Goal: Transaction & Acquisition: Download file/media

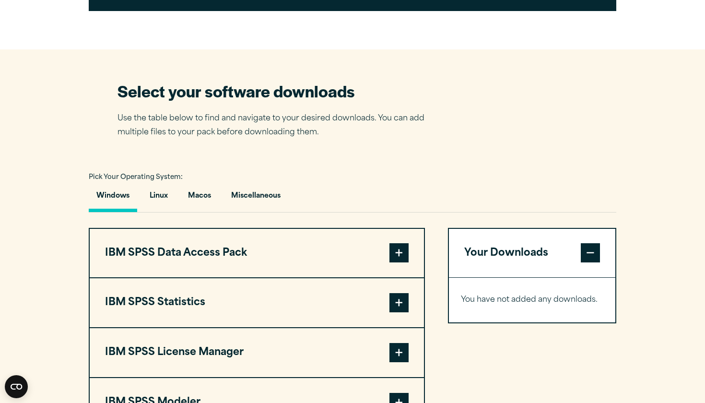
scroll to position [573, 0]
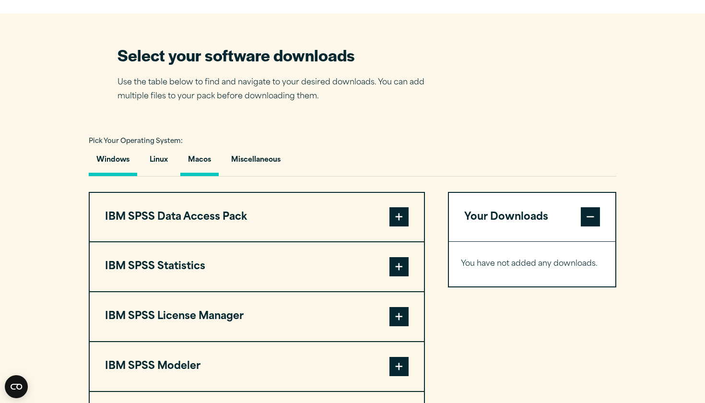
click at [197, 176] on button "Macos" at bounding box center [199, 162] width 38 height 27
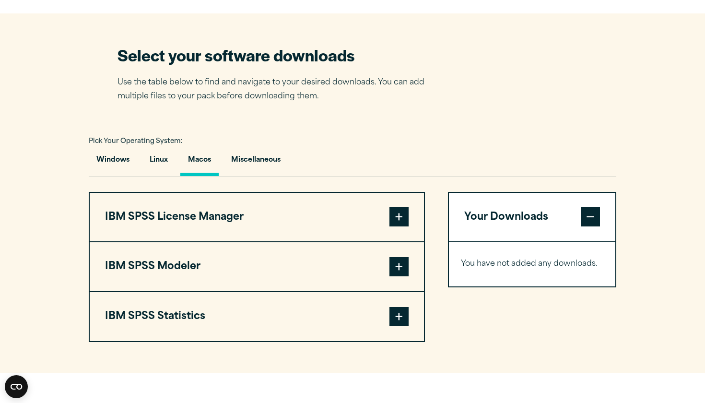
scroll to position [641, 0]
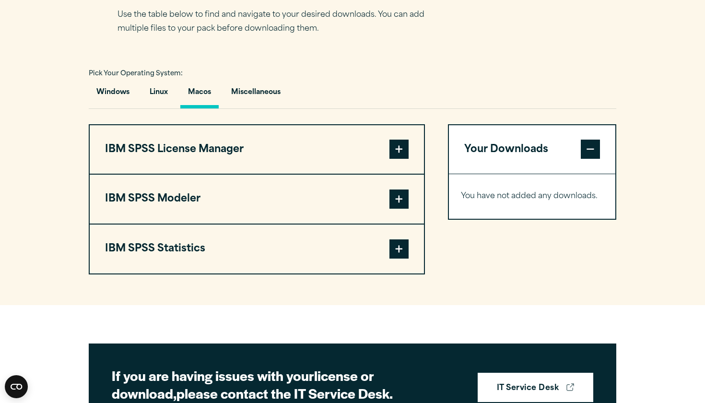
click at [397, 159] on span at bounding box center [398, 149] width 19 height 19
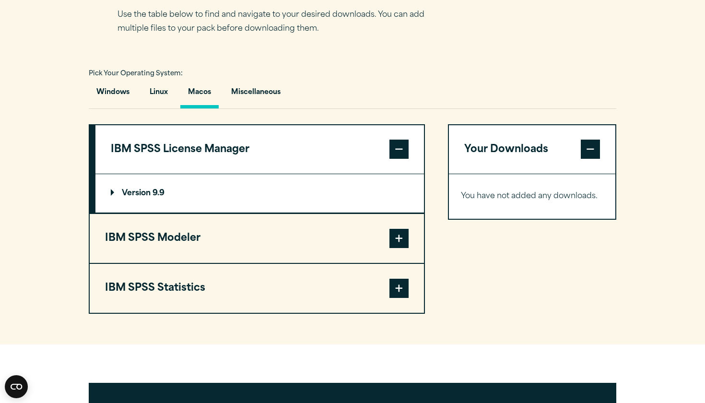
scroll to position [672, 0]
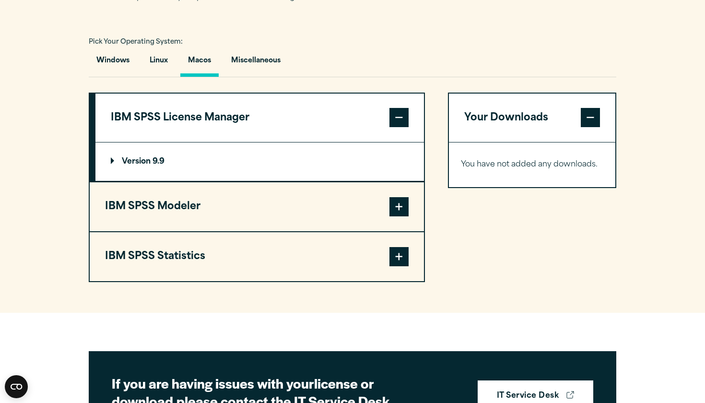
click at [391, 127] on span at bounding box center [398, 117] width 19 height 19
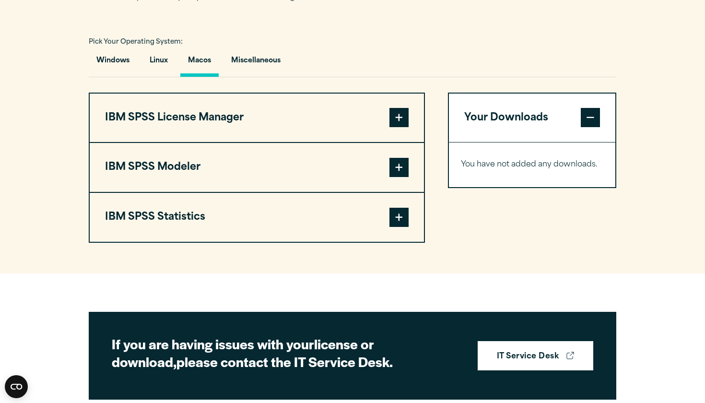
click at [396, 177] on span at bounding box center [398, 167] width 19 height 19
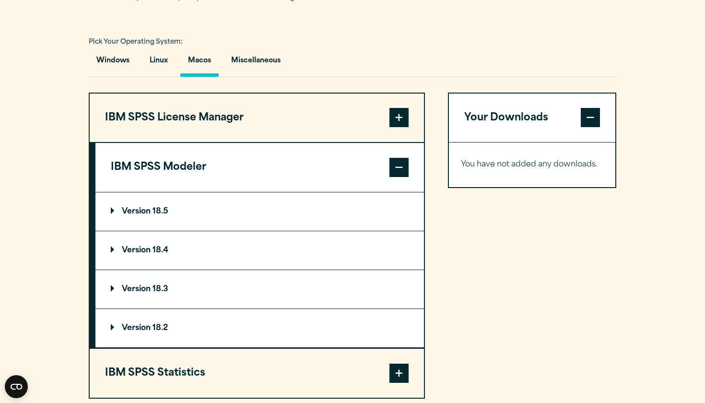
click at [397, 177] on span at bounding box center [398, 167] width 19 height 19
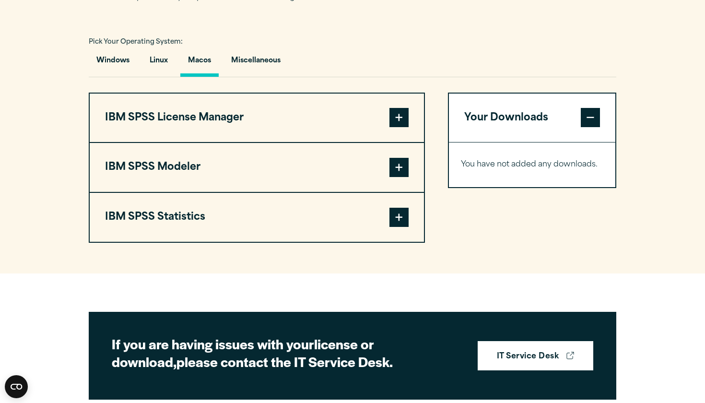
click at [395, 227] on span at bounding box center [398, 217] width 19 height 19
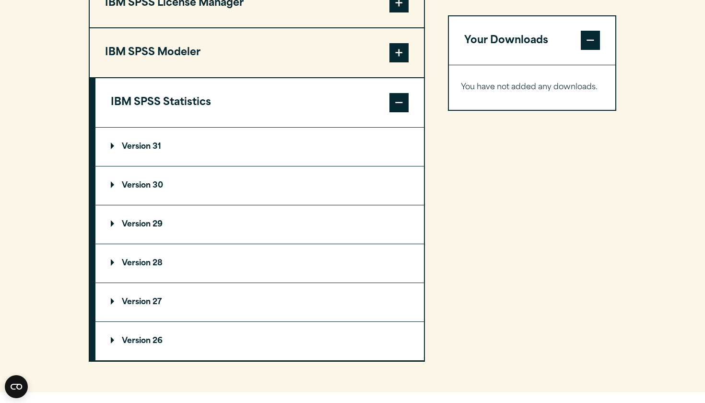
scroll to position [787, 0]
click at [396, 63] on span at bounding box center [398, 53] width 19 height 19
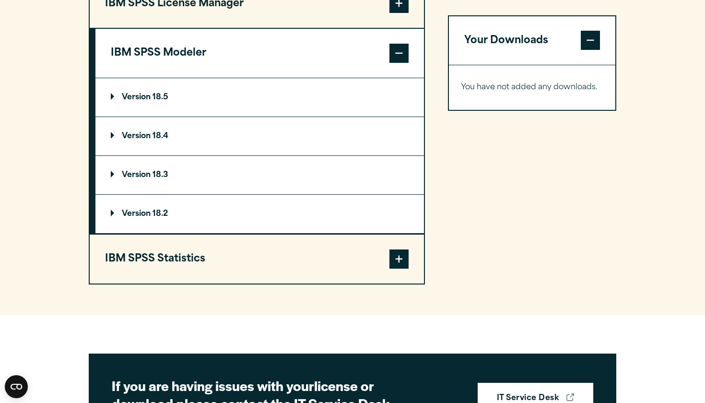
click at [400, 63] on span at bounding box center [398, 53] width 19 height 19
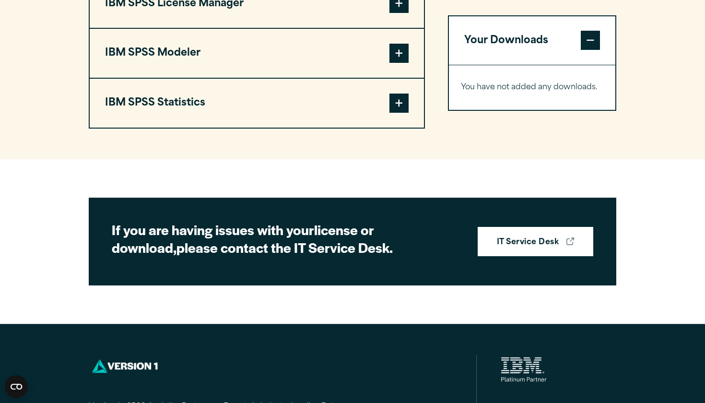
click at [0, 0] on div "Close" at bounding box center [0, 0] width 0 height 0
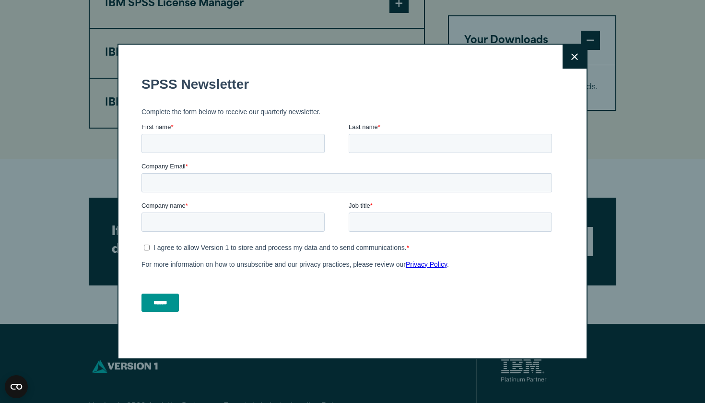
click at [568, 58] on button "Close" at bounding box center [575, 57] width 24 height 24
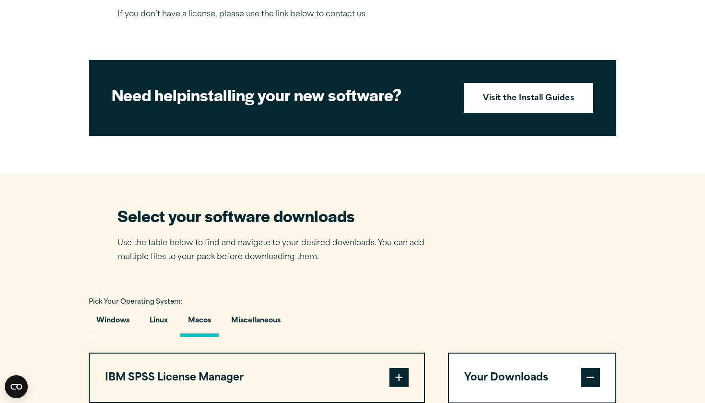
scroll to position [413, 0]
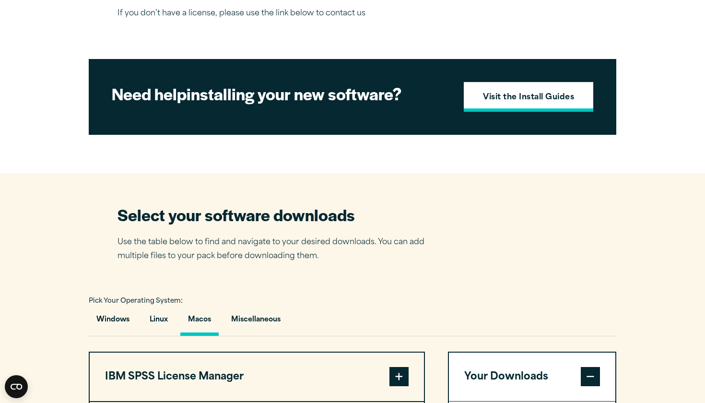
click at [541, 104] on strong "Visit the Install Guides" at bounding box center [528, 98] width 91 height 12
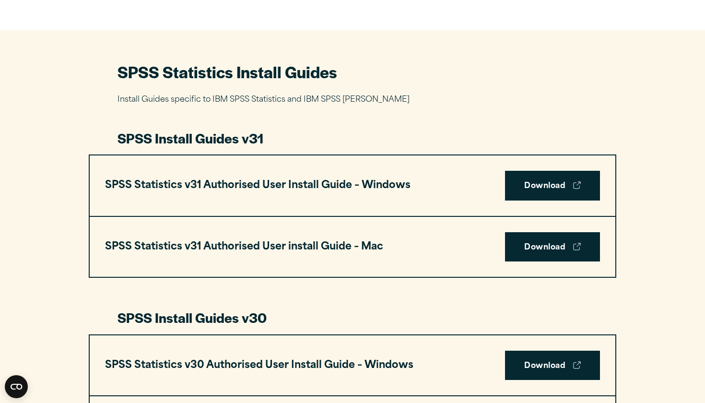
scroll to position [440, 0]
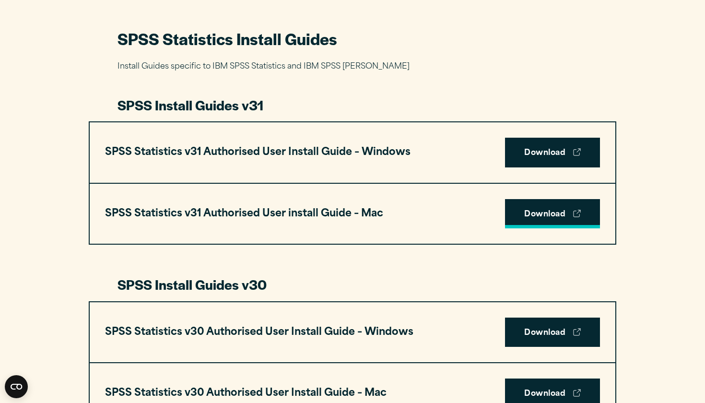
click at [534, 208] on link "Download" at bounding box center [552, 214] width 95 height 30
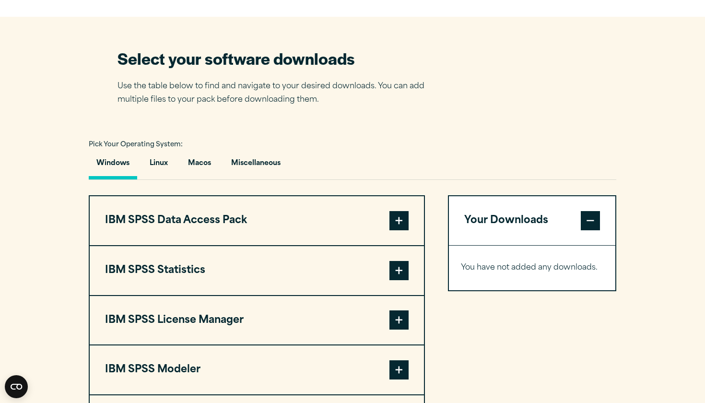
scroll to position [609, 0]
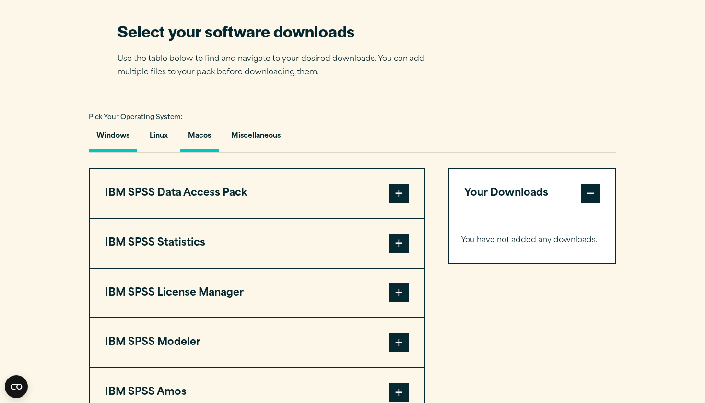
click at [194, 139] on button "Macos" at bounding box center [199, 138] width 38 height 27
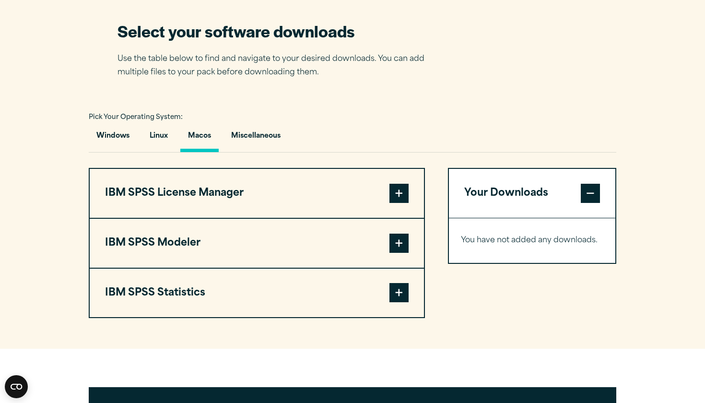
click at [400, 196] on span at bounding box center [398, 193] width 19 height 19
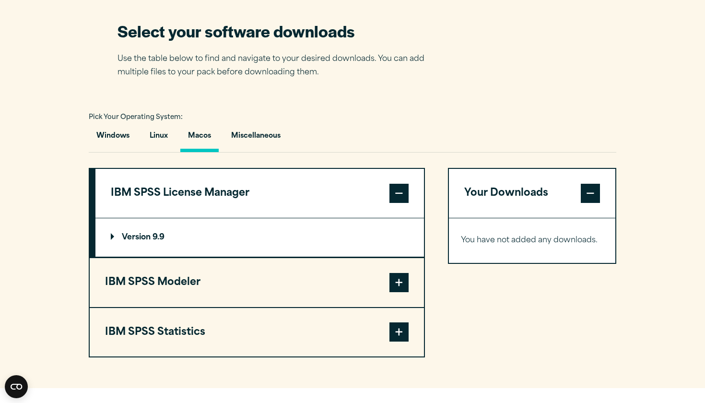
scroll to position [646, 0]
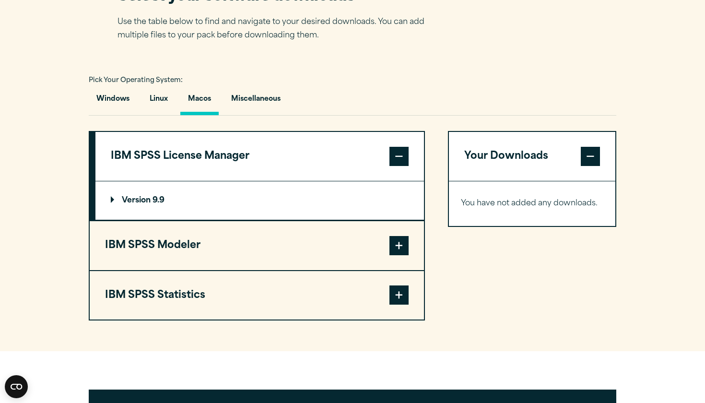
click at [403, 246] on span at bounding box center [398, 245] width 19 height 19
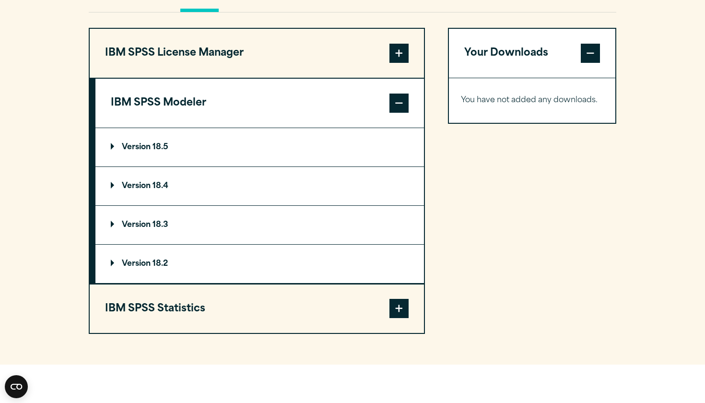
scroll to position [752, 0]
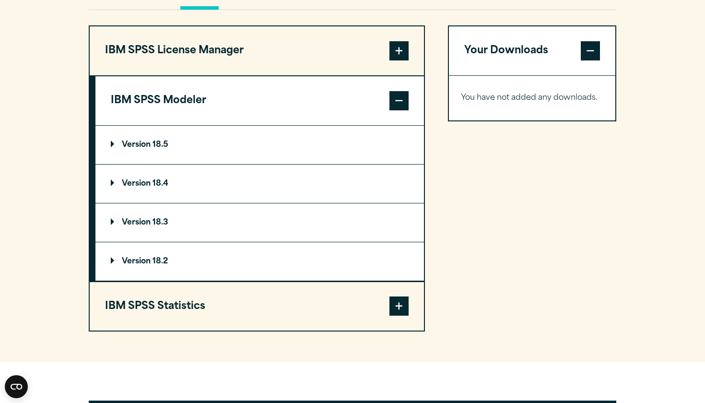
click at [397, 307] on span at bounding box center [398, 305] width 19 height 19
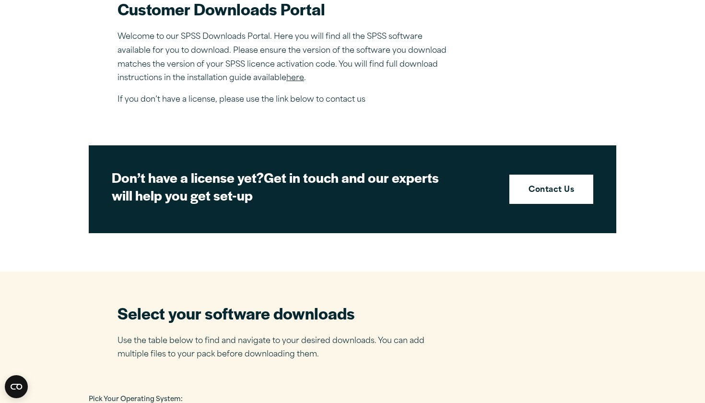
scroll to position [190, 0]
